Goal: Task Accomplishment & Management: Use online tool/utility

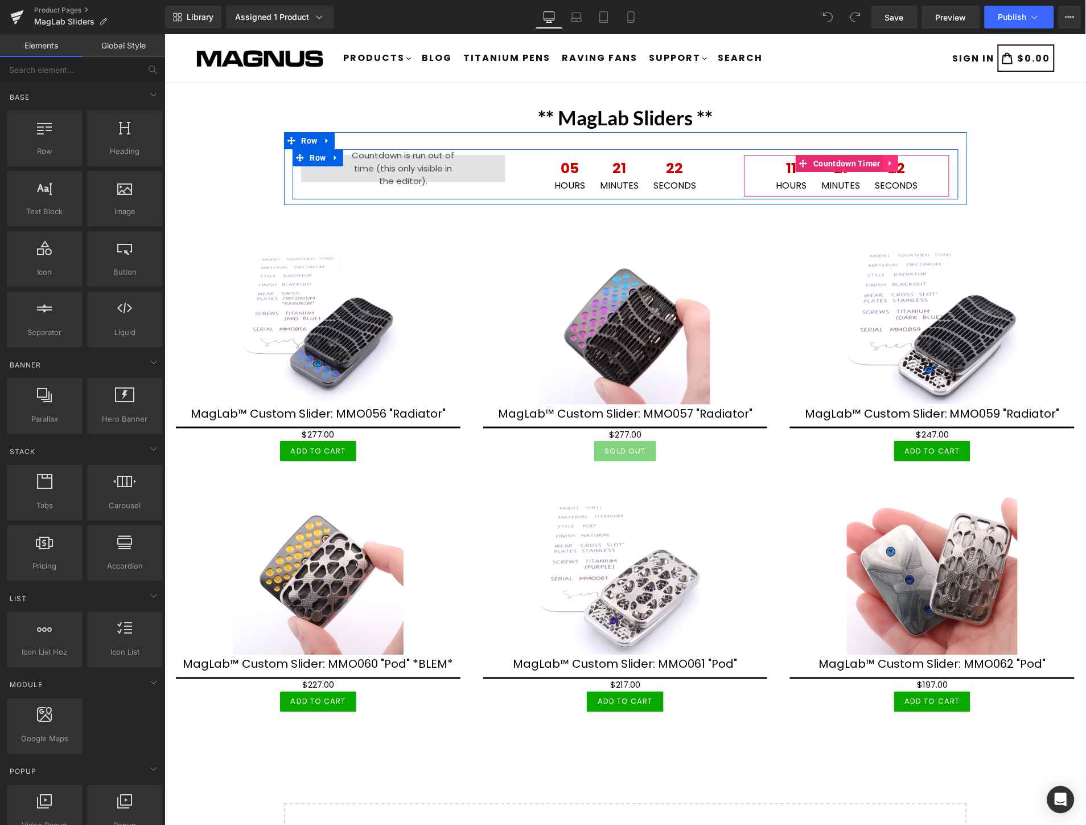
click at [888, 165] on icon at bounding box center [891, 163] width 8 height 9
click at [879, 161] on icon at bounding box center [883, 163] width 8 height 8
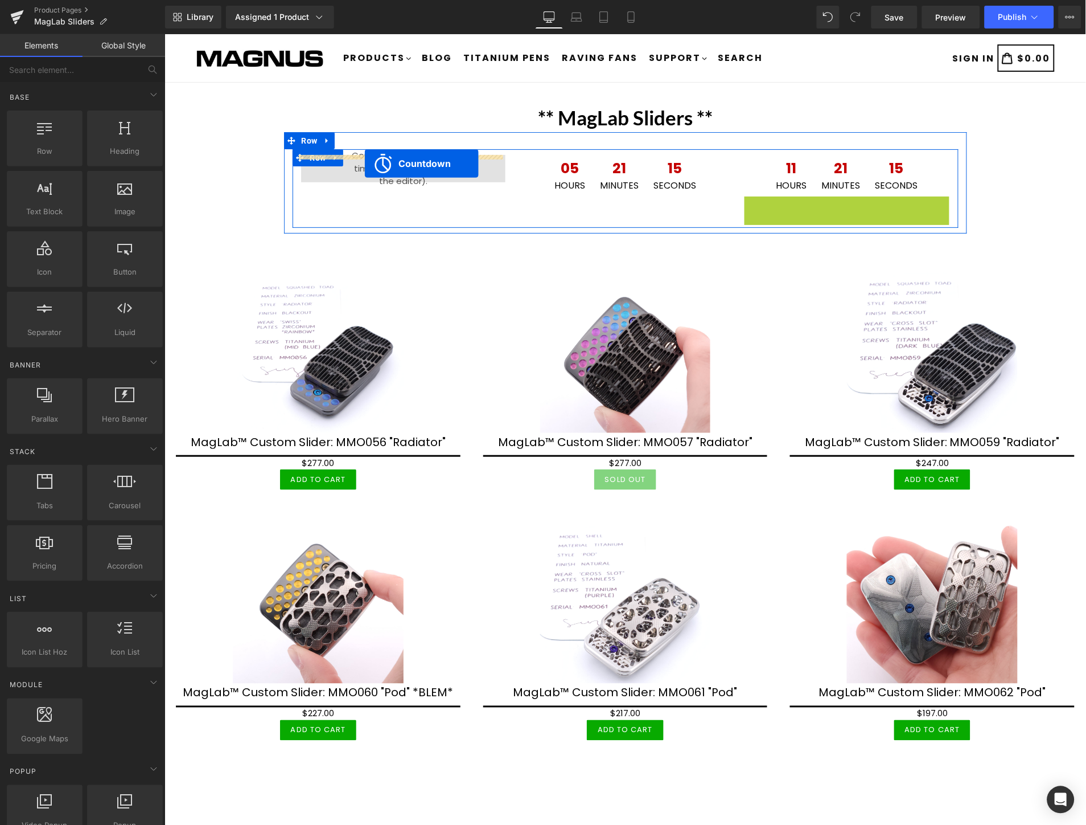
drag, startPoint x: 795, startPoint y: 207, endPoint x: 364, endPoint y: 163, distance: 433.3
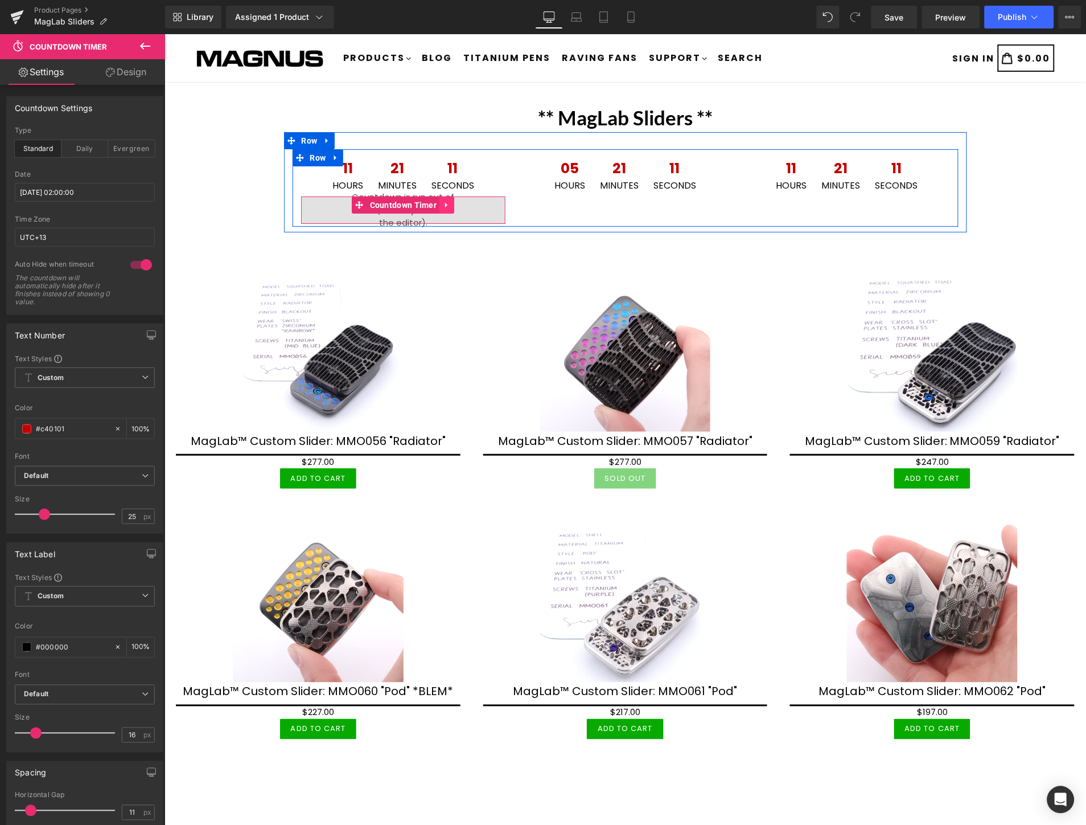
click at [445, 204] on icon at bounding box center [446, 204] width 2 height 5
click at [450, 206] on icon at bounding box center [454, 204] width 8 height 8
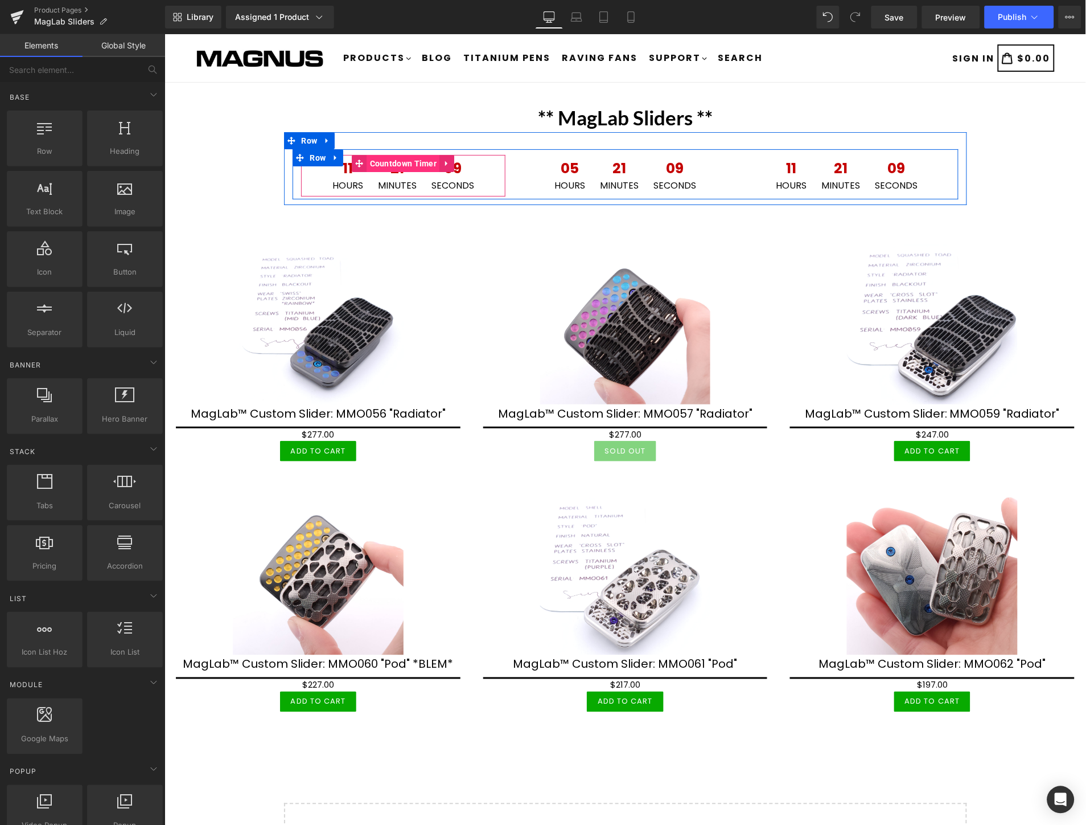
click at [387, 167] on span "Countdown Timer" at bounding box center [403, 162] width 73 height 17
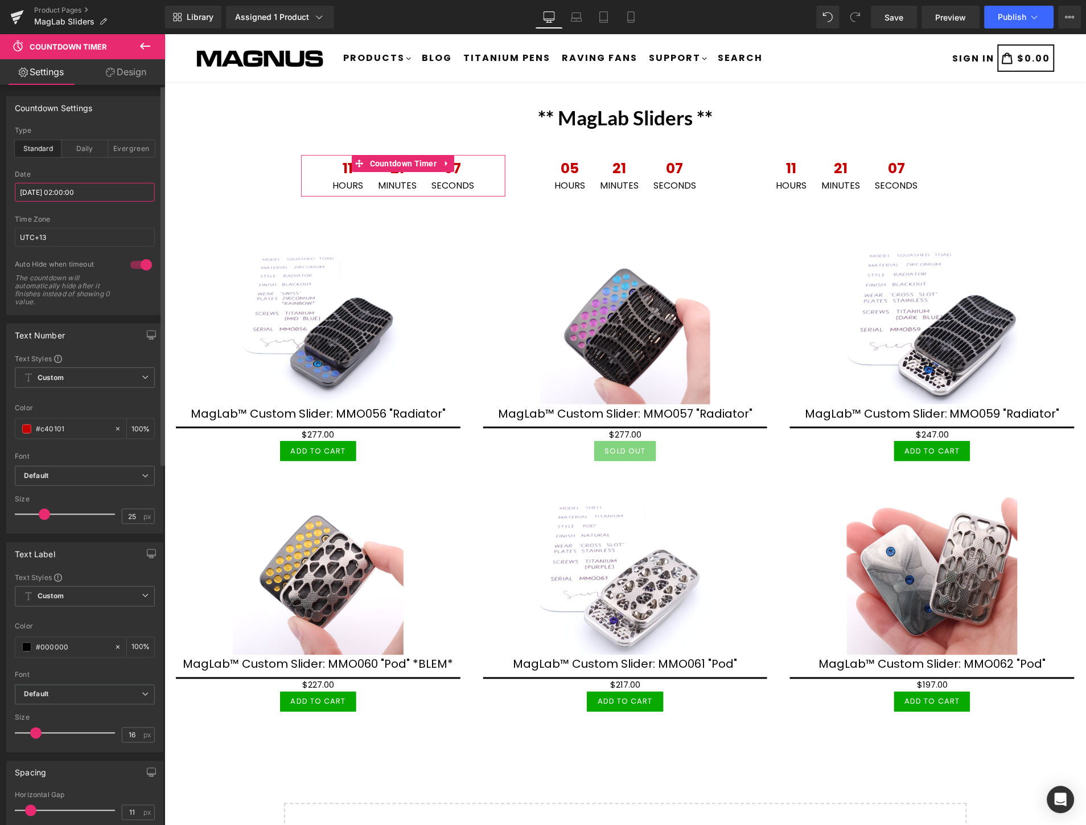
click at [107, 190] on input "[DATE] 02:00:00" at bounding box center [85, 192] width 140 height 19
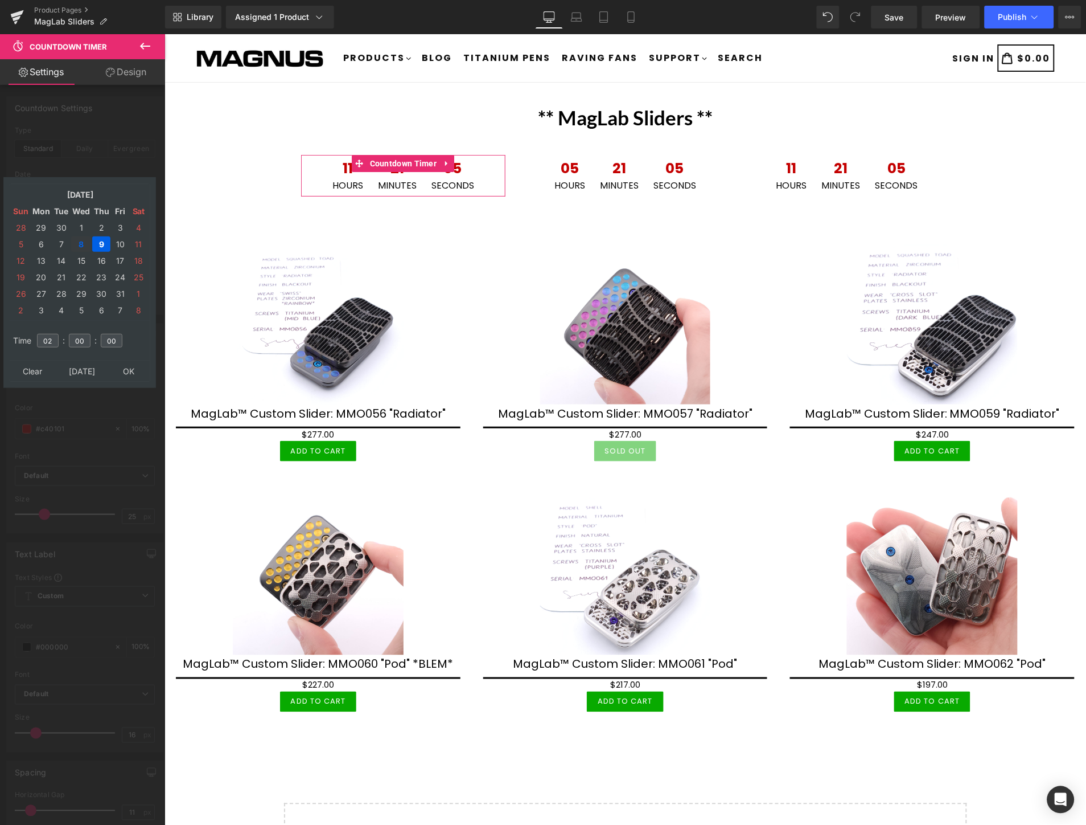
click at [77, 241] on td "8" at bounding box center [81, 243] width 20 height 15
click at [49, 338] on input "02" at bounding box center [48, 341] width 22 height 14
click at [52, 337] on input "02" at bounding box center [48, 341] width 22 height 14
type input "0"
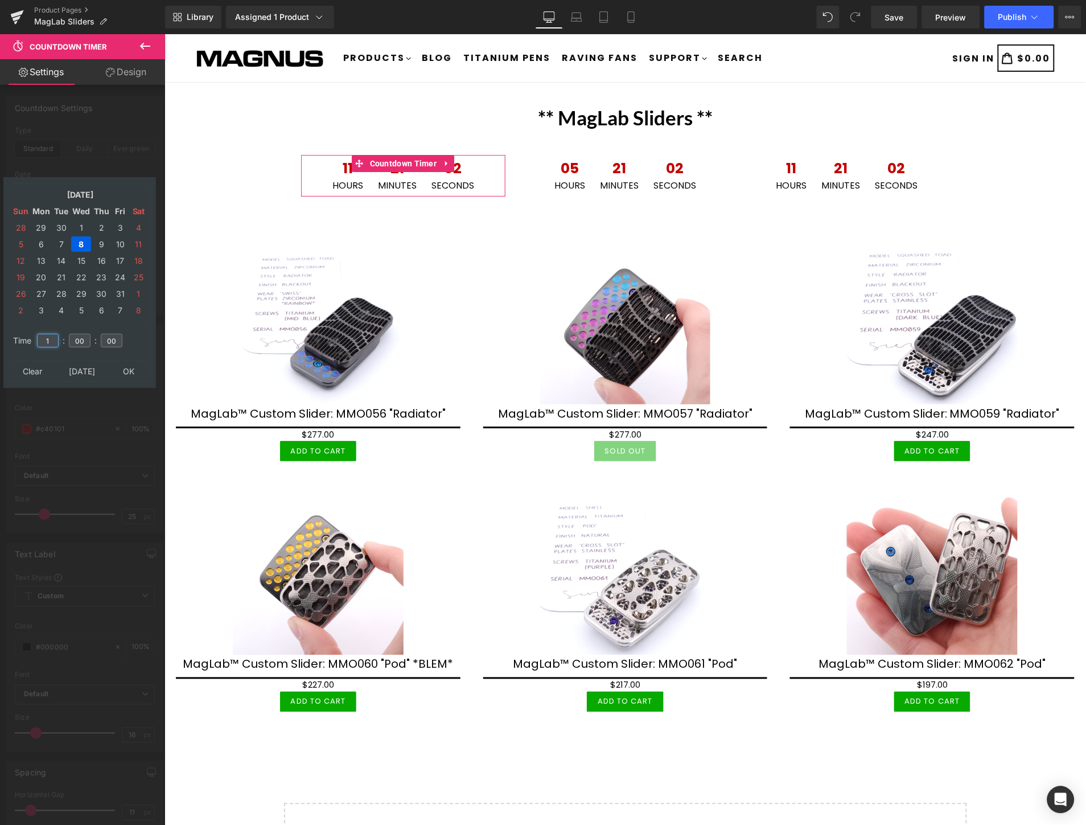
type input "15"
type input "[DATE] 15:00:00"
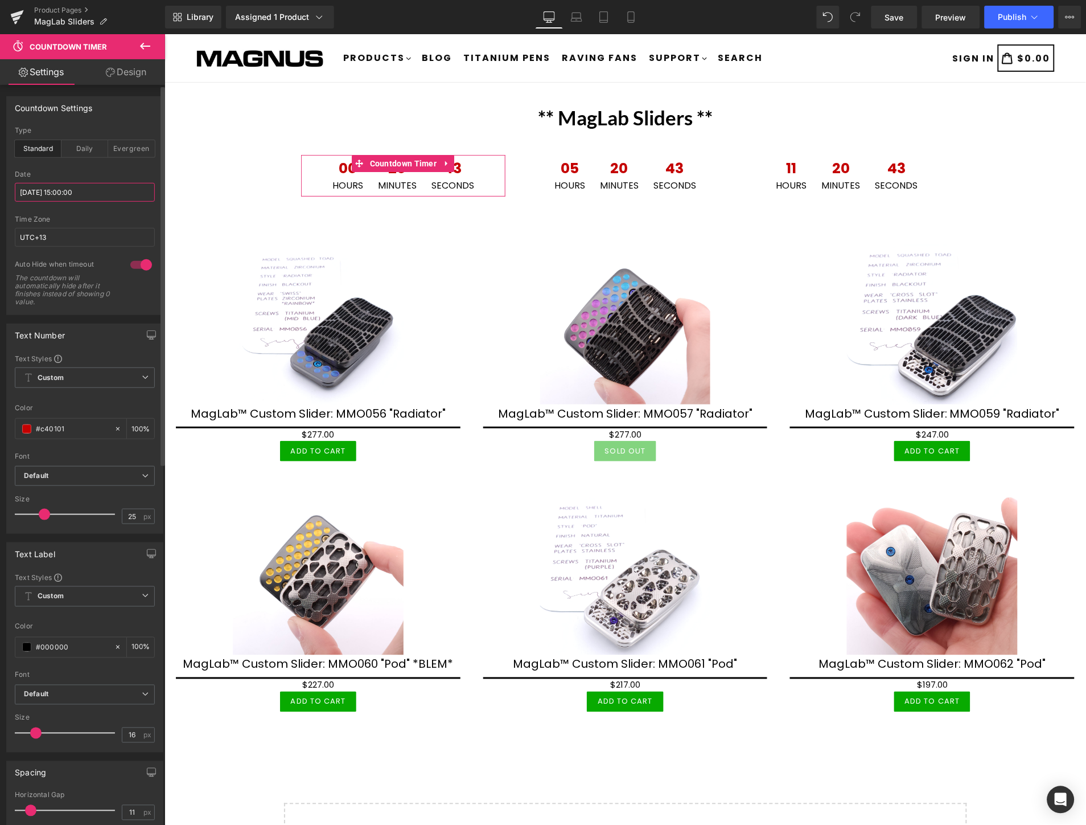
click at [111, 198] on input "[DATE] 15:00:00" at bounding box center [85, 192] width 140 height 19
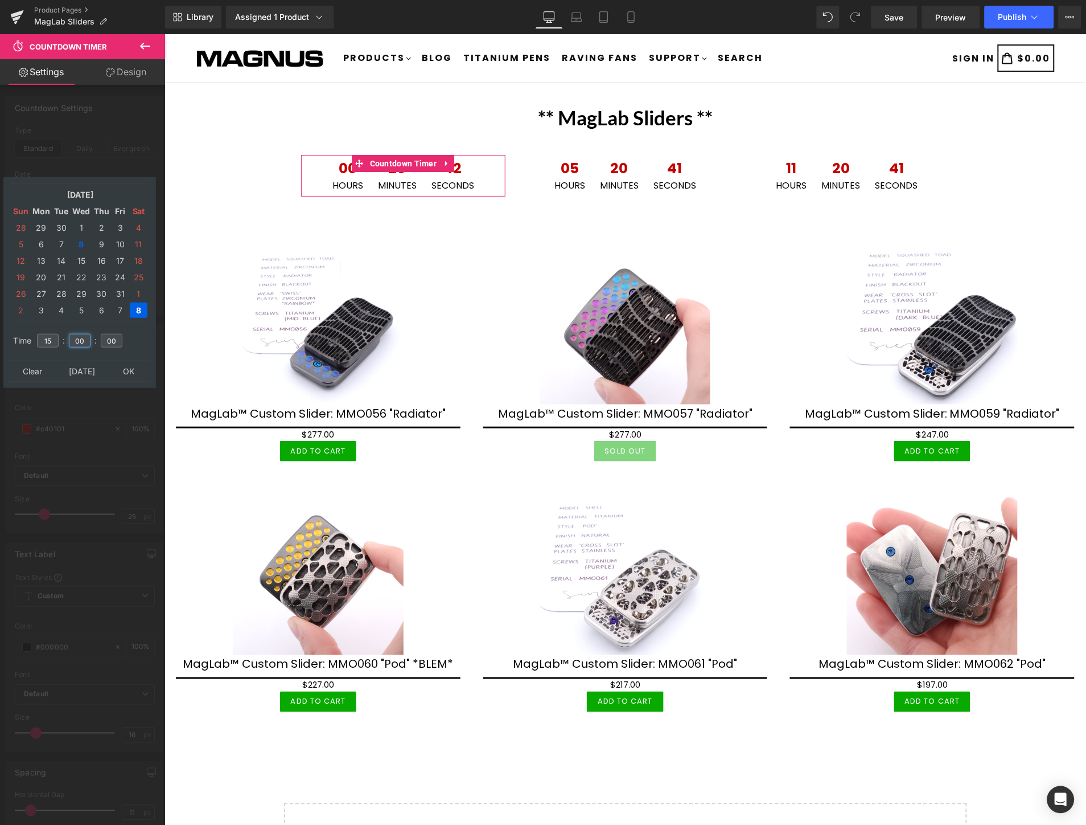
click at [77, 334] on input "00" at bounding box center [80, 341] width 22 height 14
type input "30"
type input "[DATE] 15:30:00"
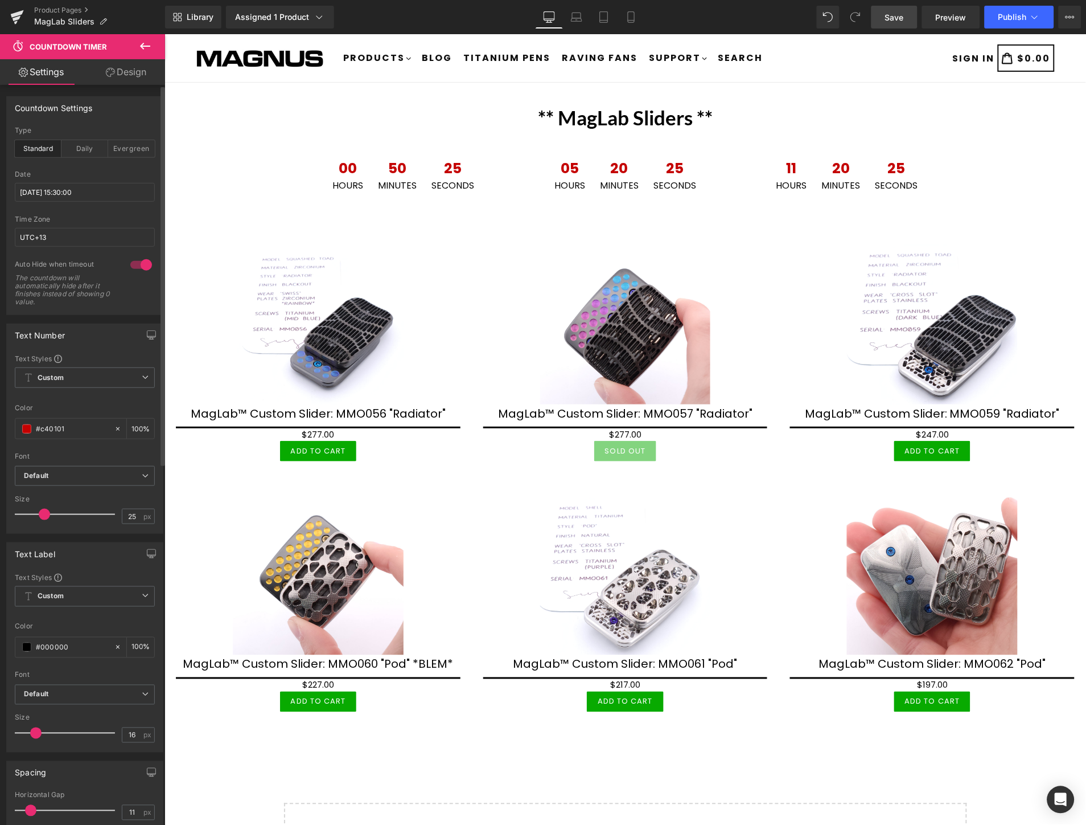
click at [889, 16] on span "Save" at bounding box center [894, 17] width 19 height 12
click at [893, 11] on span "Save" at bounding box center [894, 17] width 19 height 12
click at [1034, 17] on icon at bounding box center [1035, 16] width 6 height 3
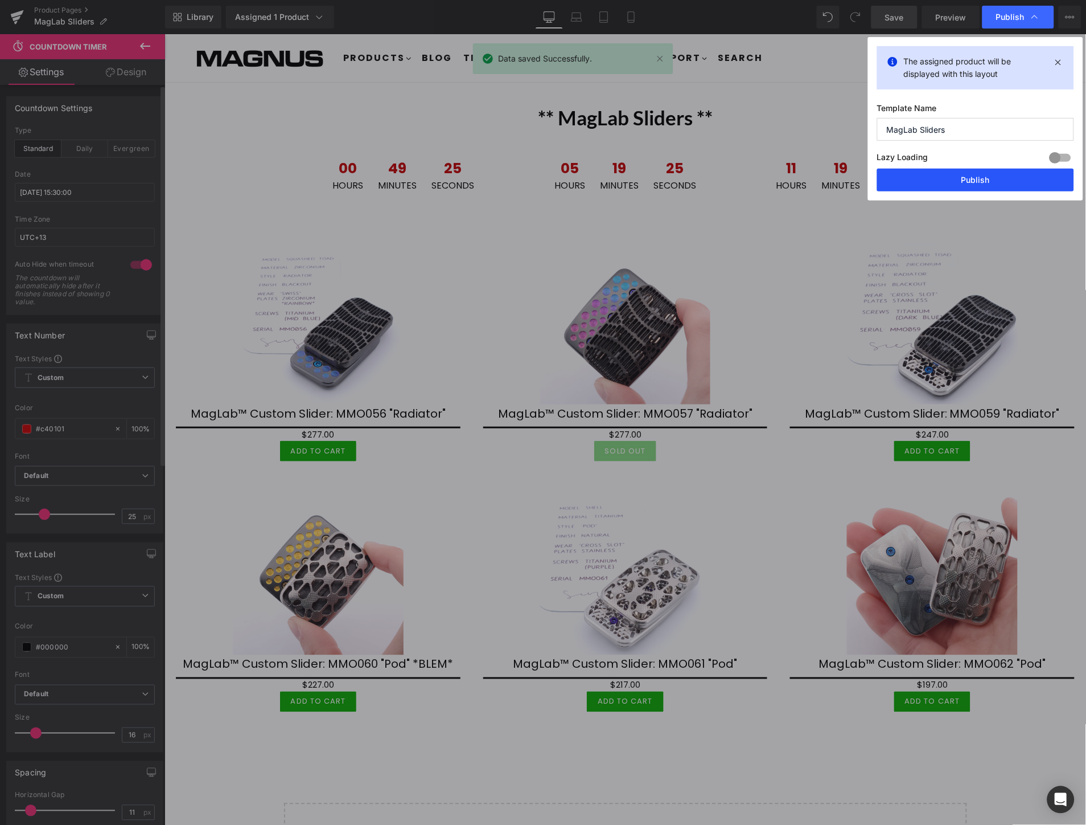
click at [965, 178] on button "Publish" at bounding box center [975, 180] width 197 height 23
